Goal: Task Accomplishment & Management: Manage account settings

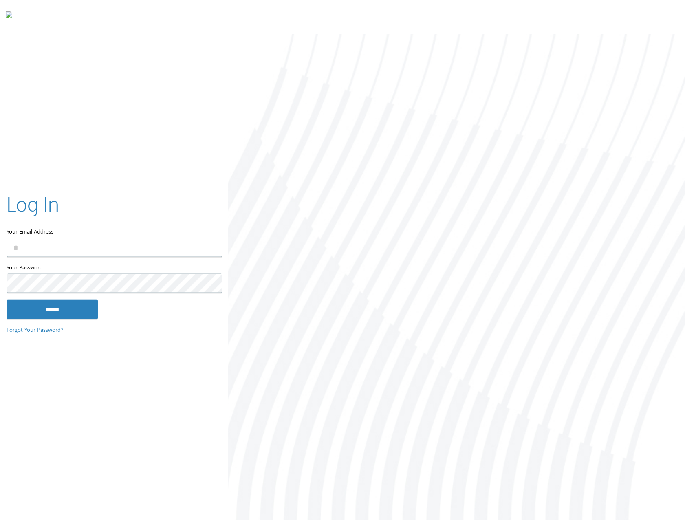
type input "**********"
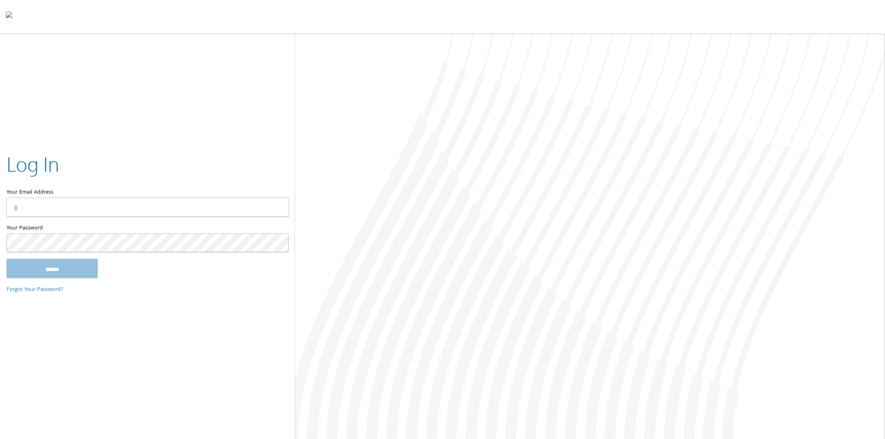
type input "**********"
click at [89, 264] on input "******" at bounding box center [52, 269] width 91 height 20
